Goal: Navigation & Orientation: Understand site structure

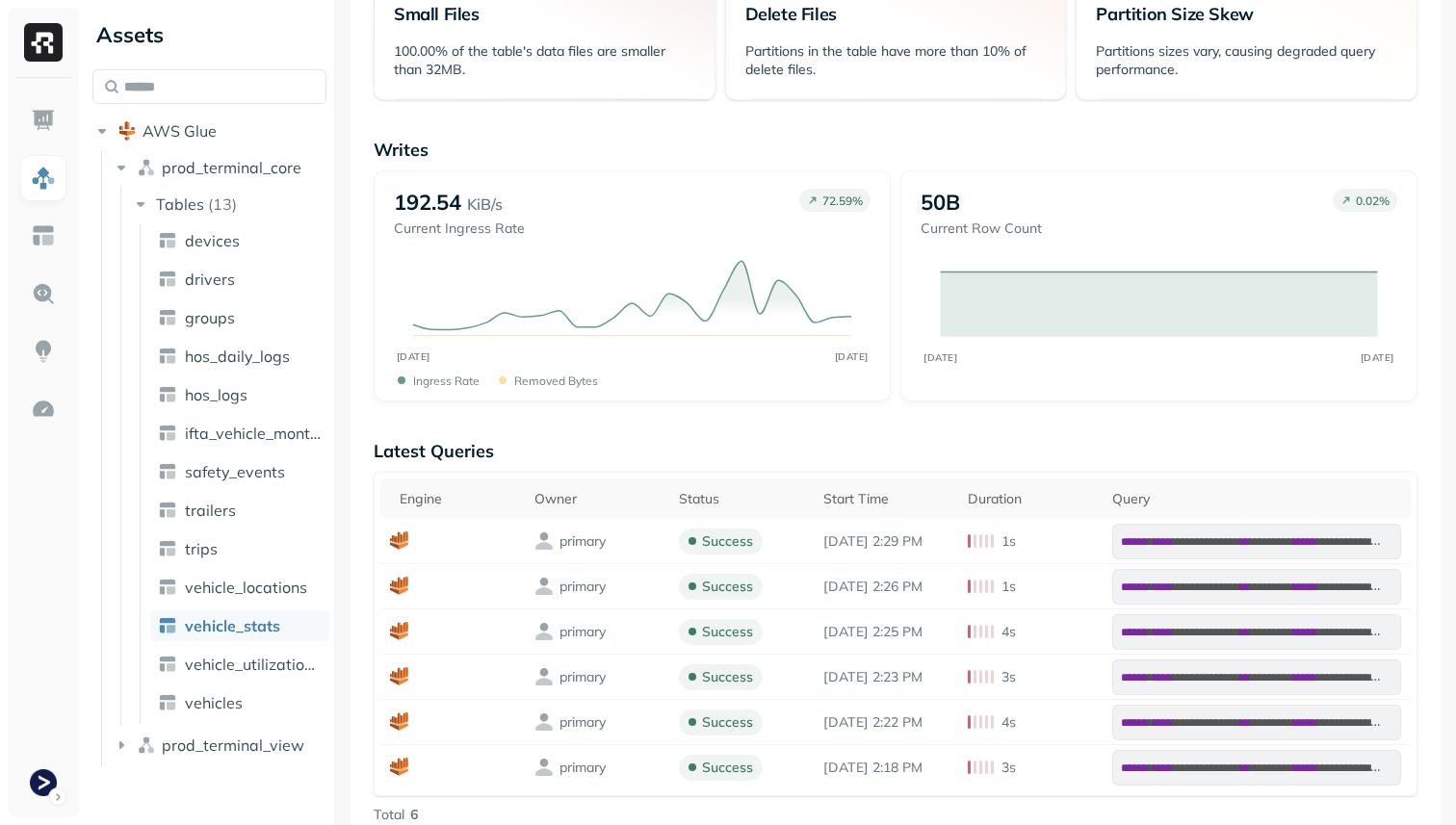
scroll to position [393, 0]
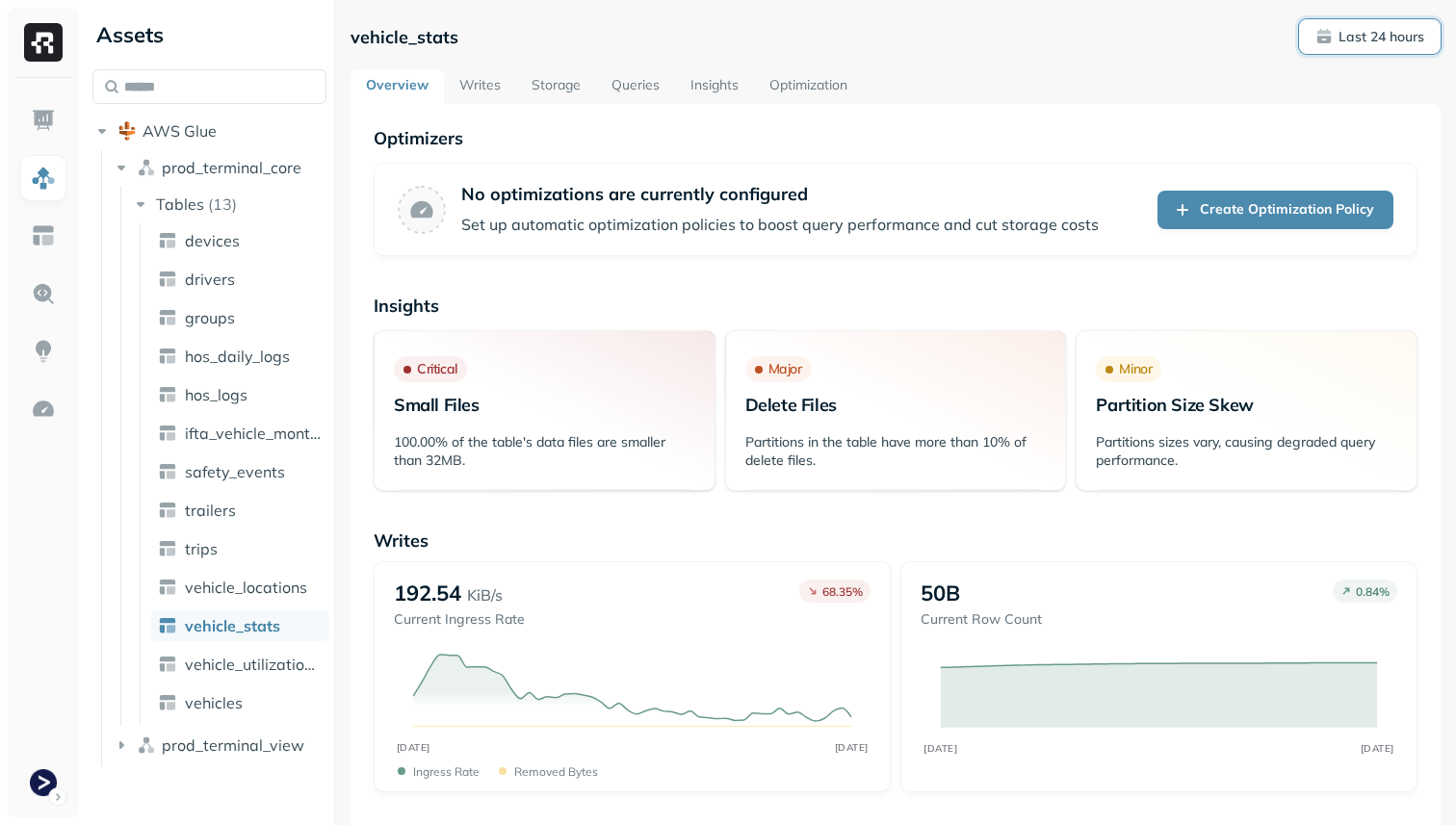
click at [1319, 38] on span "Last 24 hours" at bounding box center [1369, 37] width 109 height 18
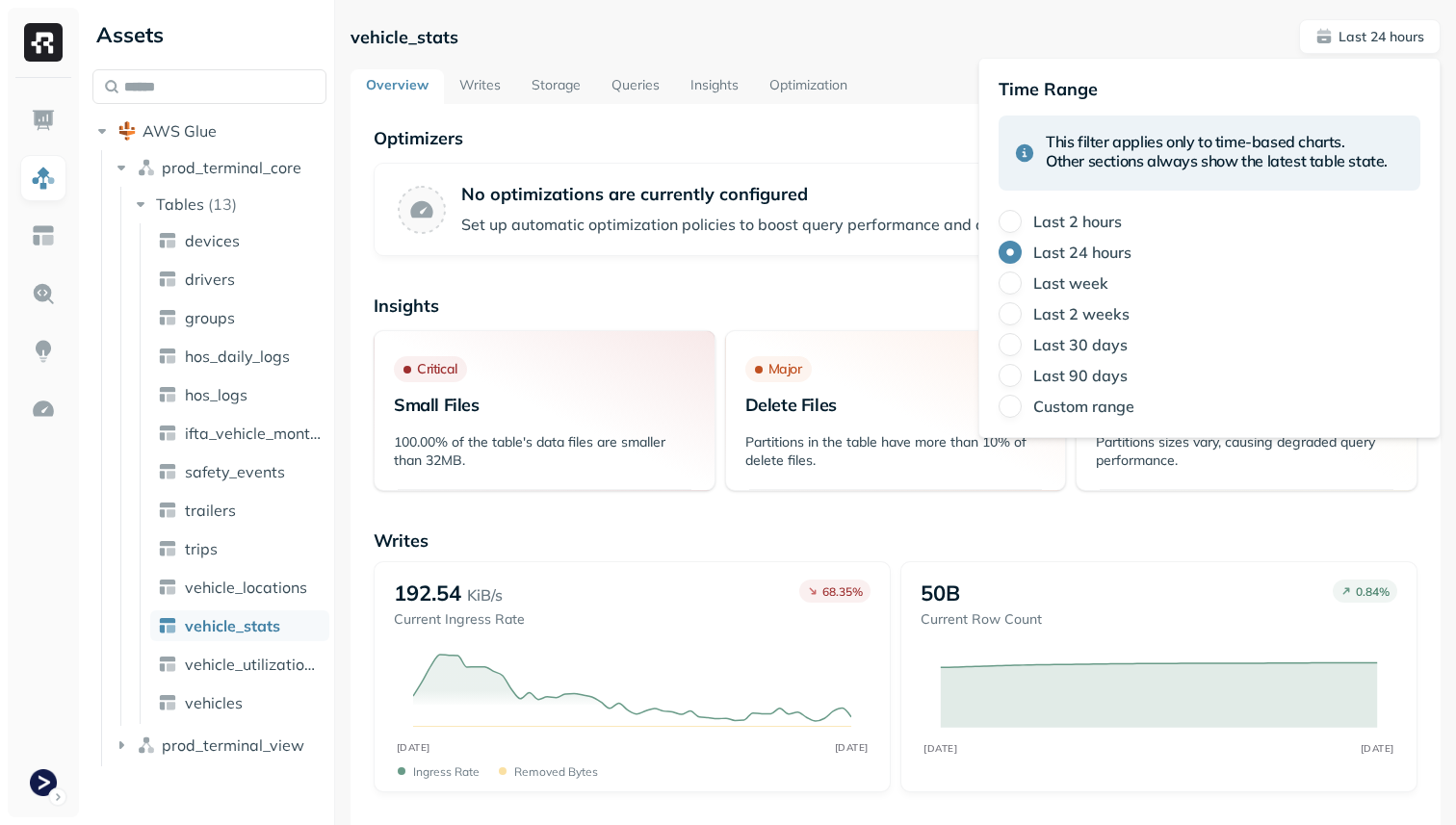
click at [1066, 219] on label "Last 2 hours" at bounding box center [1077, 220] width 89 height 19
click at [1022, 219] on button "Last 2 hours" at bounding box center [1010, 220] width 23 height 23
click at [538, 142] on p "Optimizers" at bounding box center [895, 138] width 1044 height 22
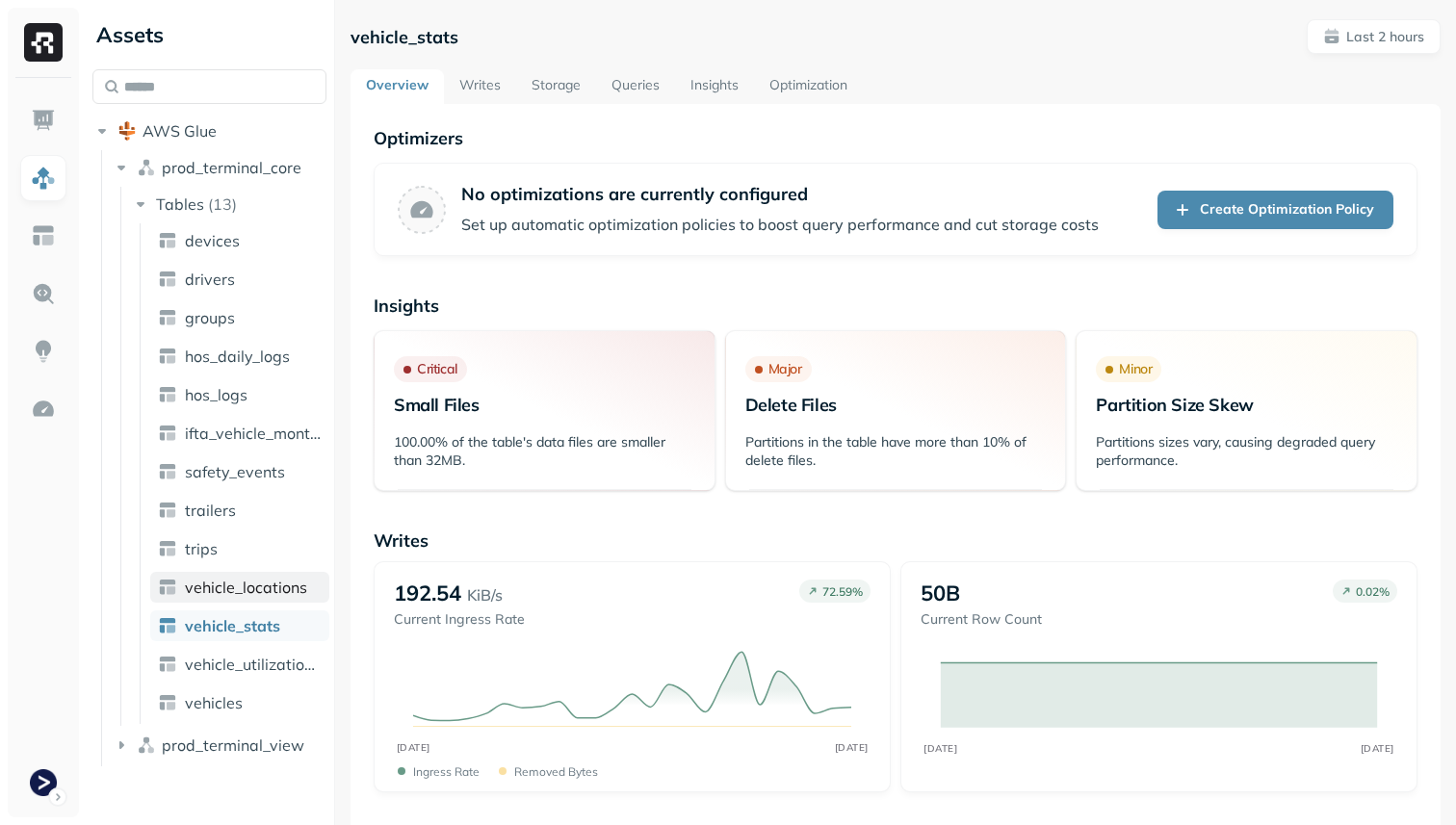
click at [274, 589] on span "vehicle_locations" at bounding box center [245, 587] width 123 height 19
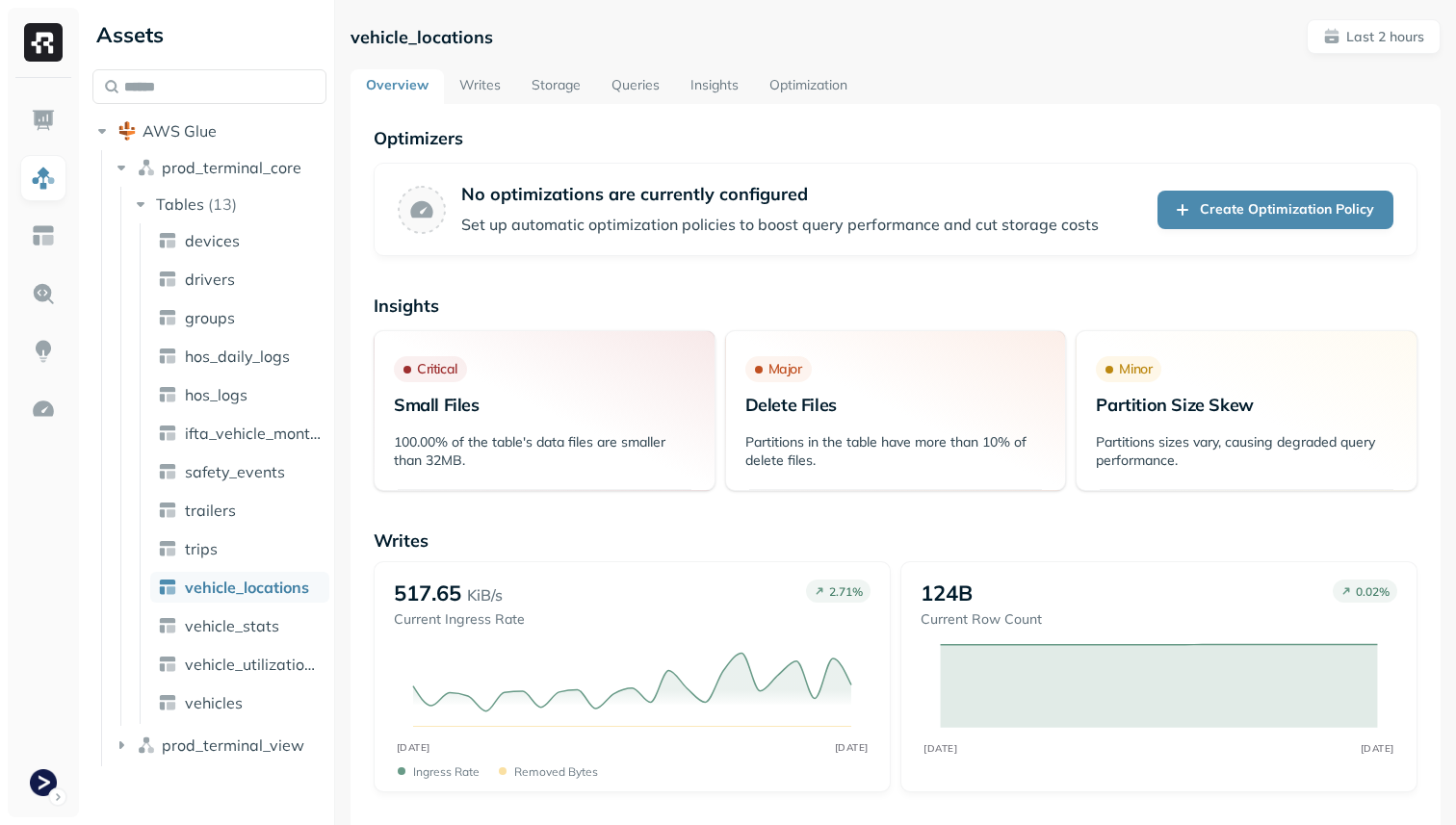
click at [553, 91] on link "Storage" at bounding box center [556, 86] width 80 height 35
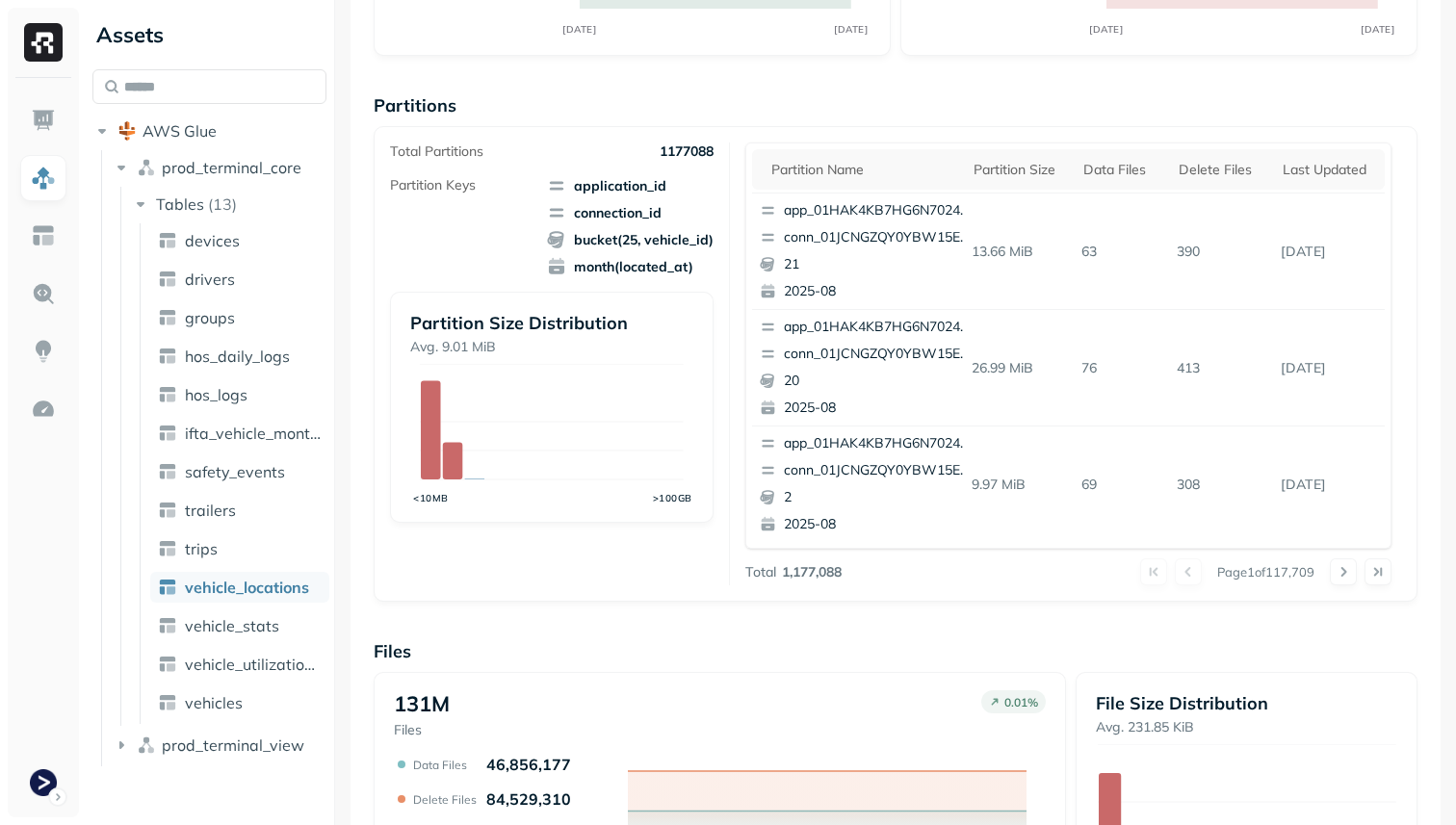
scroll to position [646, 0]
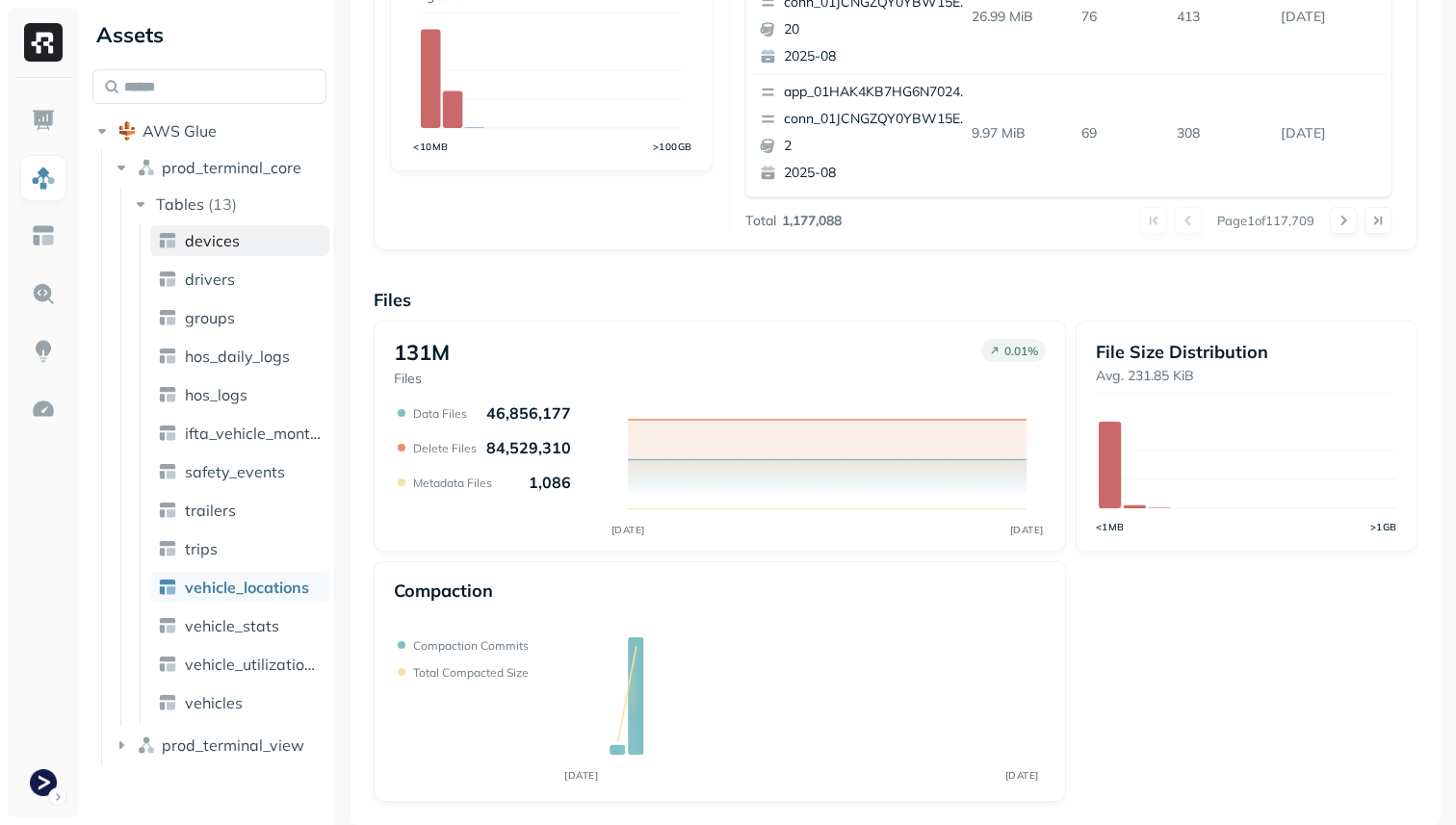
click at [274, 240] on link "devices" at bounding box center [240, 240] width 179 height 31
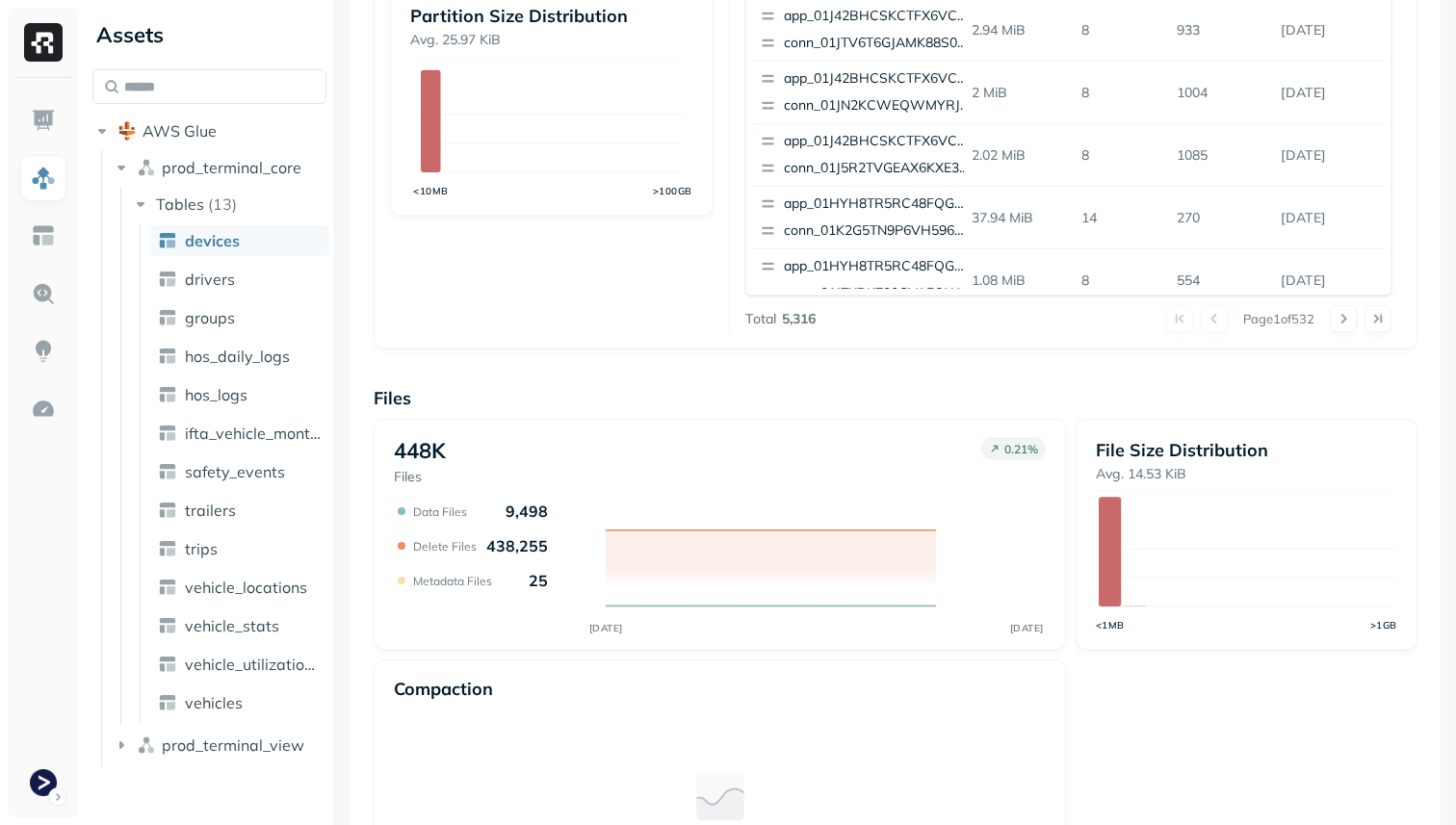
scroll to position [646, 0]
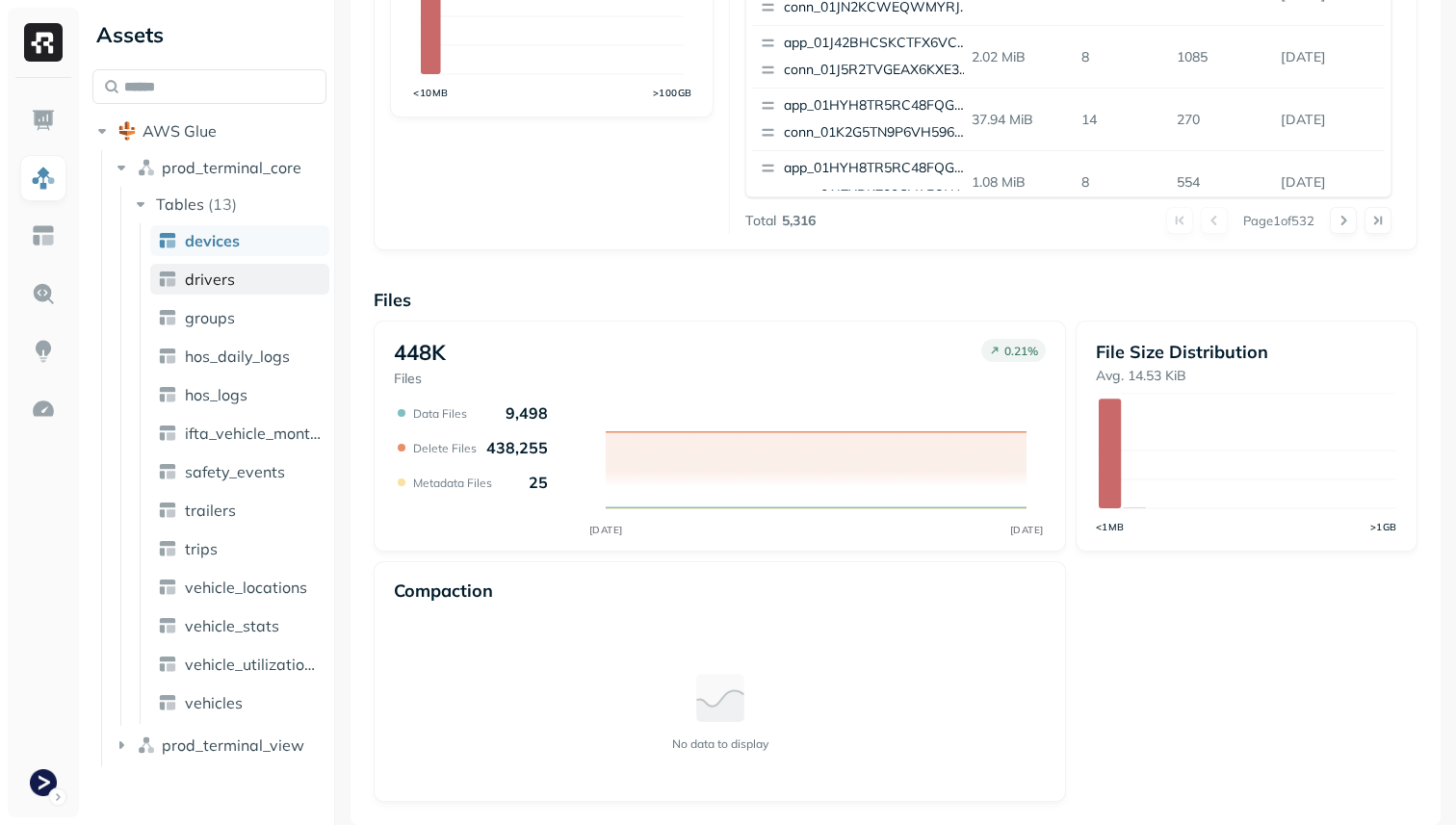
click at [288, 277] on link "drivers" at bounding box center [240, 278] width 179 height 31
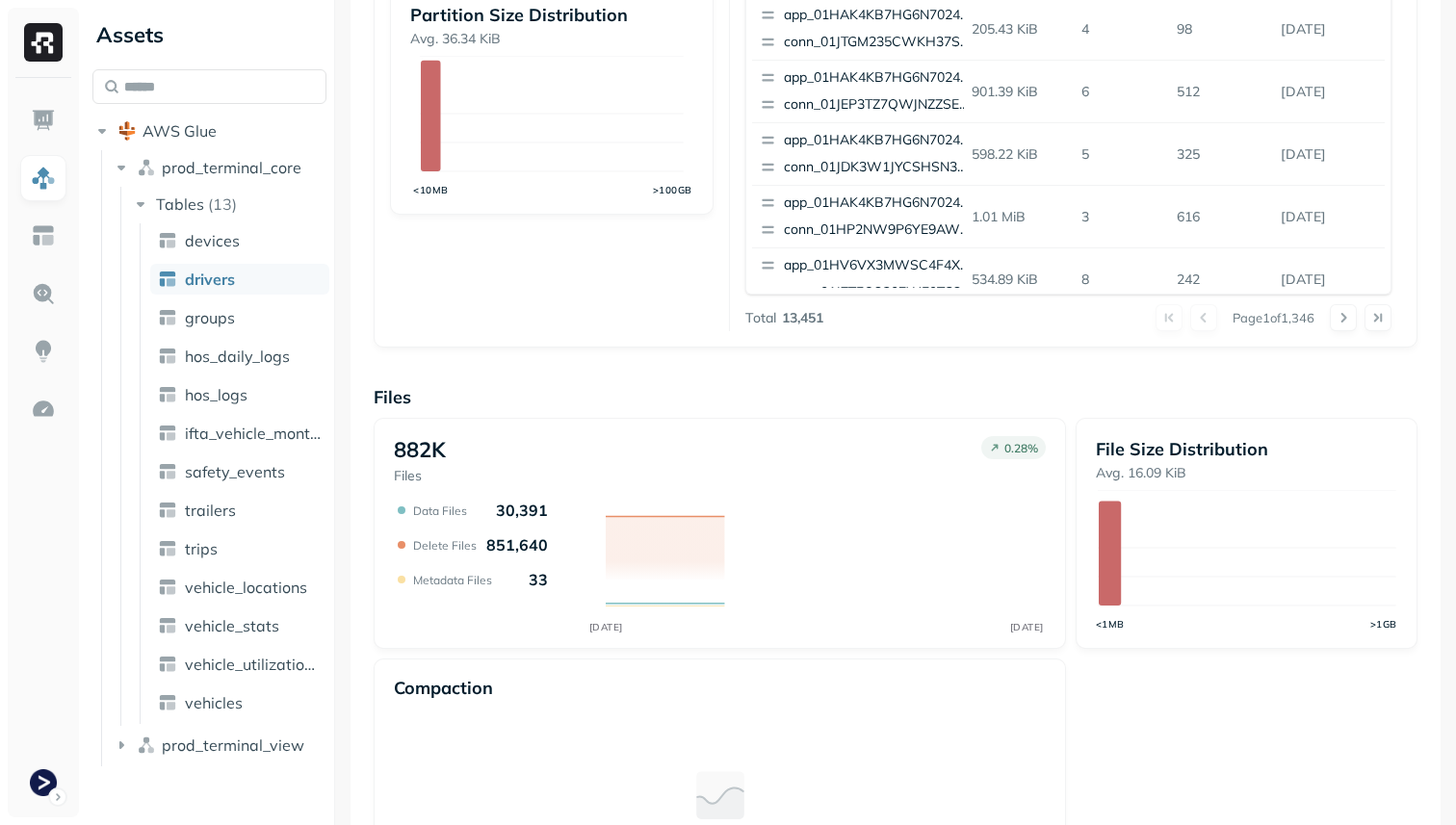
scroll to position [646, 0]
